Goal: Find specific page/section: Find specific page/section

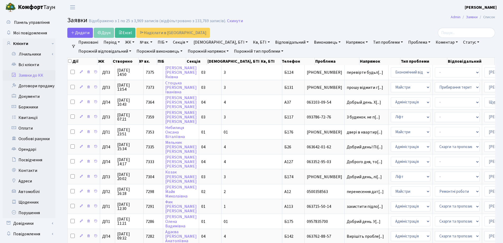
select select "25"
click at [30, 76] on link "Заявки до КК" at bounding box center [29, 75] width 53 height 11
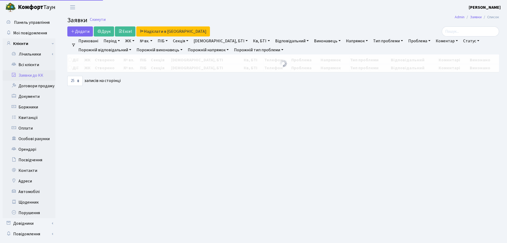
select select "25"
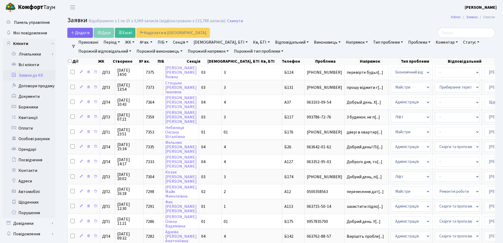
click at [26, 74] on link "Заявки до КК" at bounding box center [29, 75] width 53 height 11
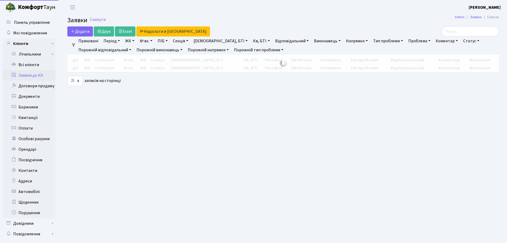
select select "25"
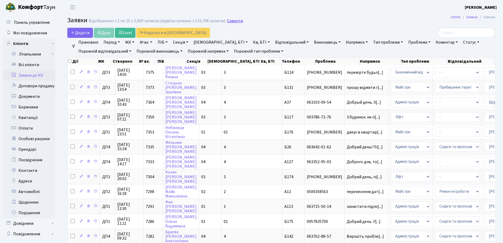
click at [230, 22] on link "Скинути" at bounding box center [235, 20] width 16 height 5
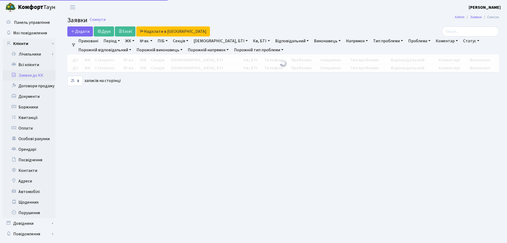
select select "25"
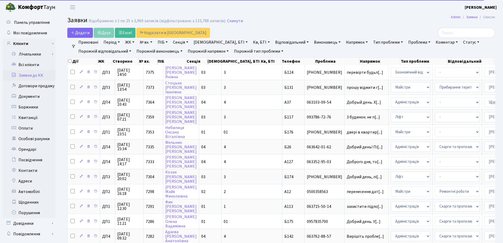
click at [33, 76] on link "Заявки до КК" at bounding box center [29, 75] width 53 height 11
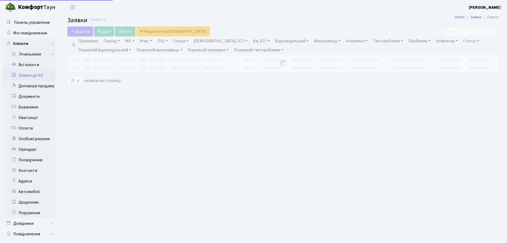
select select "25"
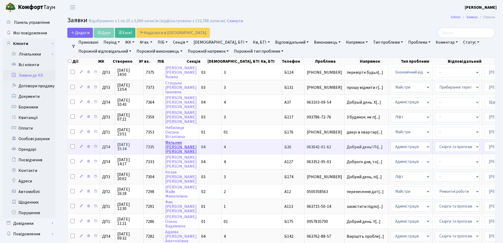
click at [167, 149] on link "Мельник Віталій Станіславович" at bounding box center [180, 146] width 31 height 15
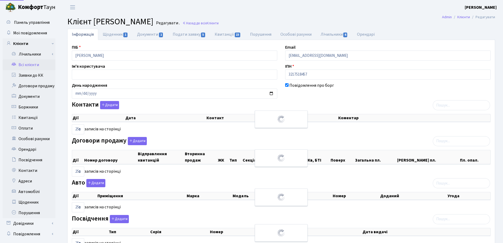
select select "25"
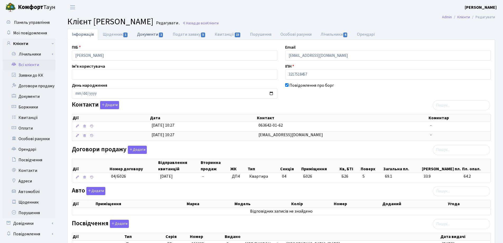
click at [152, 35] on link "Документи 1" at bounding box center [149, 34] width 35 height 11
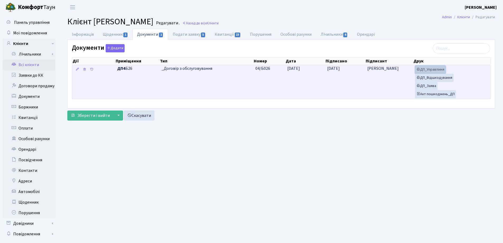
click at [425, 69] on link "ДП_Управління" at bounding box center [430, 69] width 31 height 8
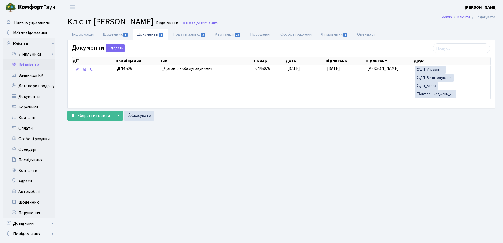
click at [23, 67] on link "Всі клієнти" at bounding box center [29, 64] width 53 height 11
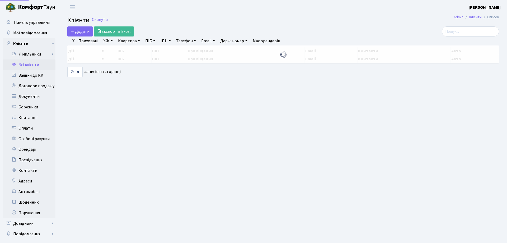
select select "25"
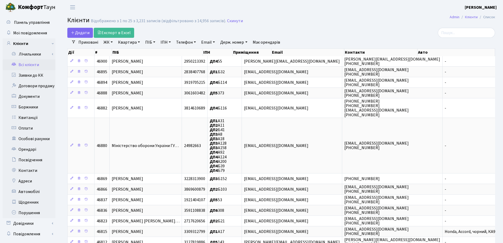
click at [23, 64] on link "Всі клієнти" at bounding box center [29, 64] width 53 height 11
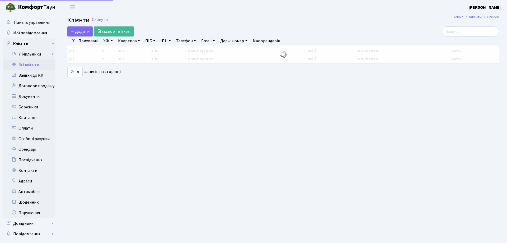
select select "25"
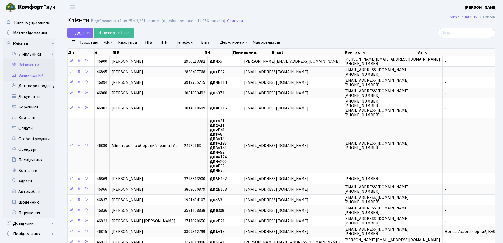
click at [34, 78] on link "Заявки до КК" at bounding box center [29, 75] width 53 height 11
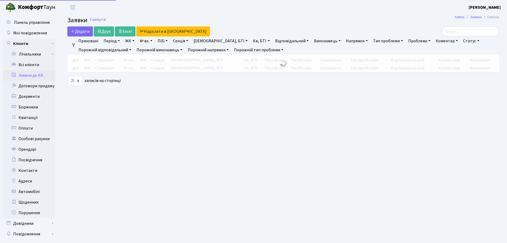
select select "25"
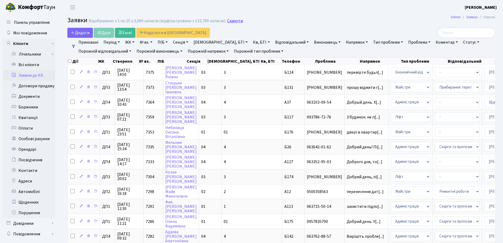
click at [234, 21] on link "Скинути" at bounding box center [235, 20] width 16 height 5
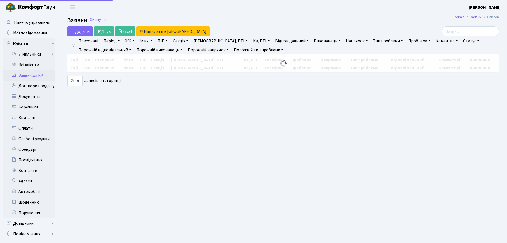
select select "25"
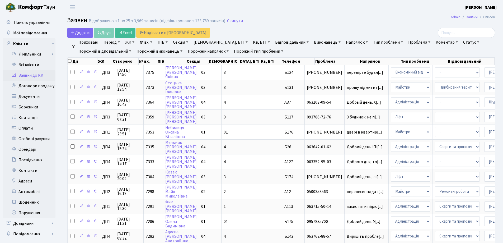
click at [35, 76] on link "Заявки до КК" at bounding box center [29, 75] width 53 height 11
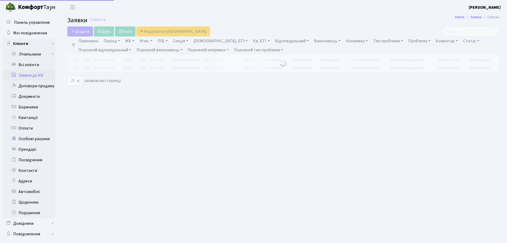
select select "25"
